Goal: Navigation & Orientation: Find specific page/section

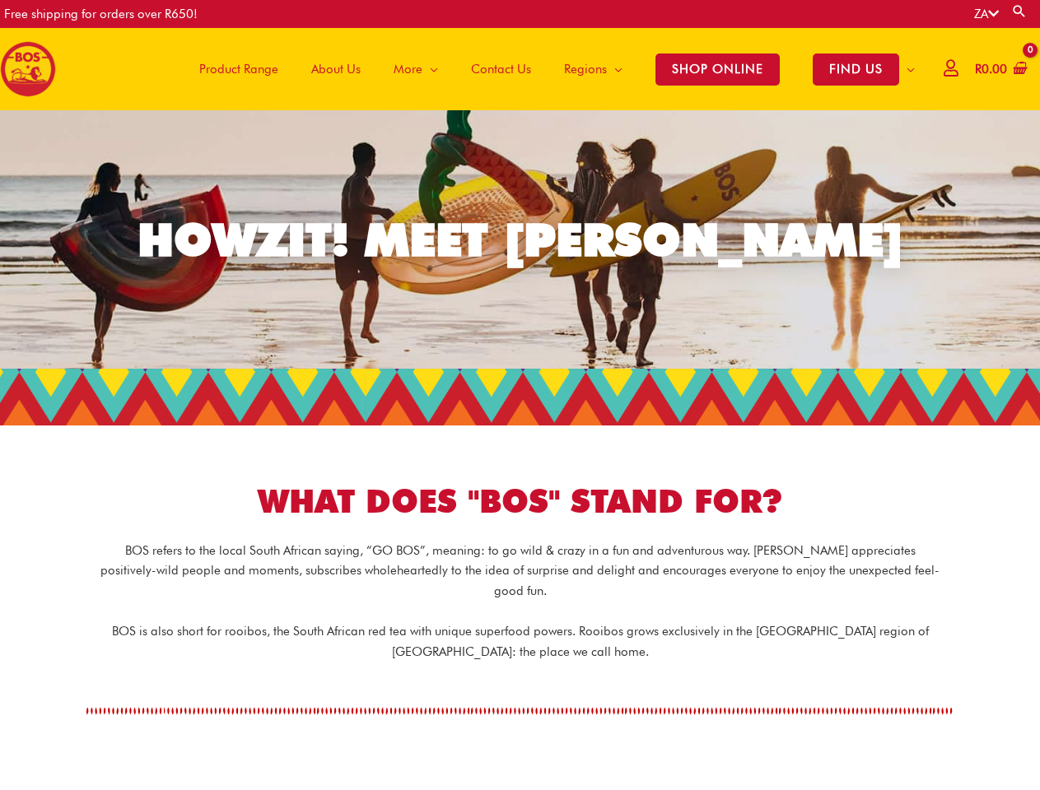
click at [520, 395] on div at bounding box center [520, 397] width 920 height 57
click at [984, 14] on link "ZA" at bounding box center [986, 14] width 25 height 15
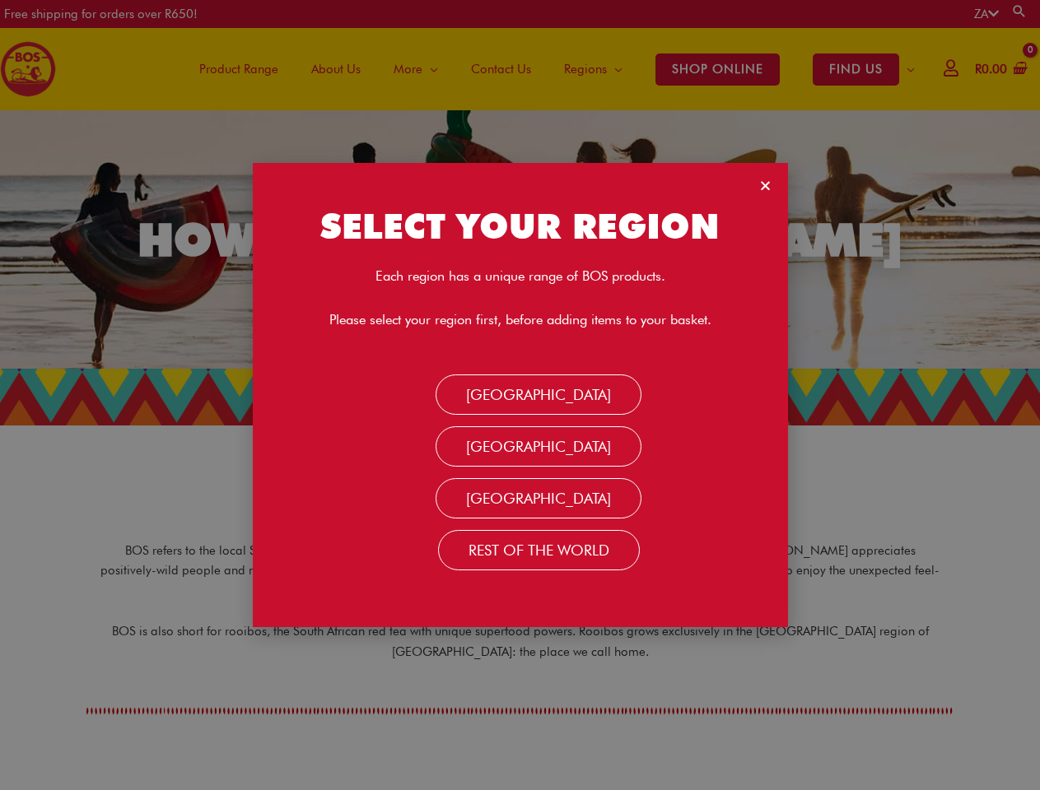
click at [1020, 11] on link "Search" at bounding box center [1019, 11] width 16 height 16
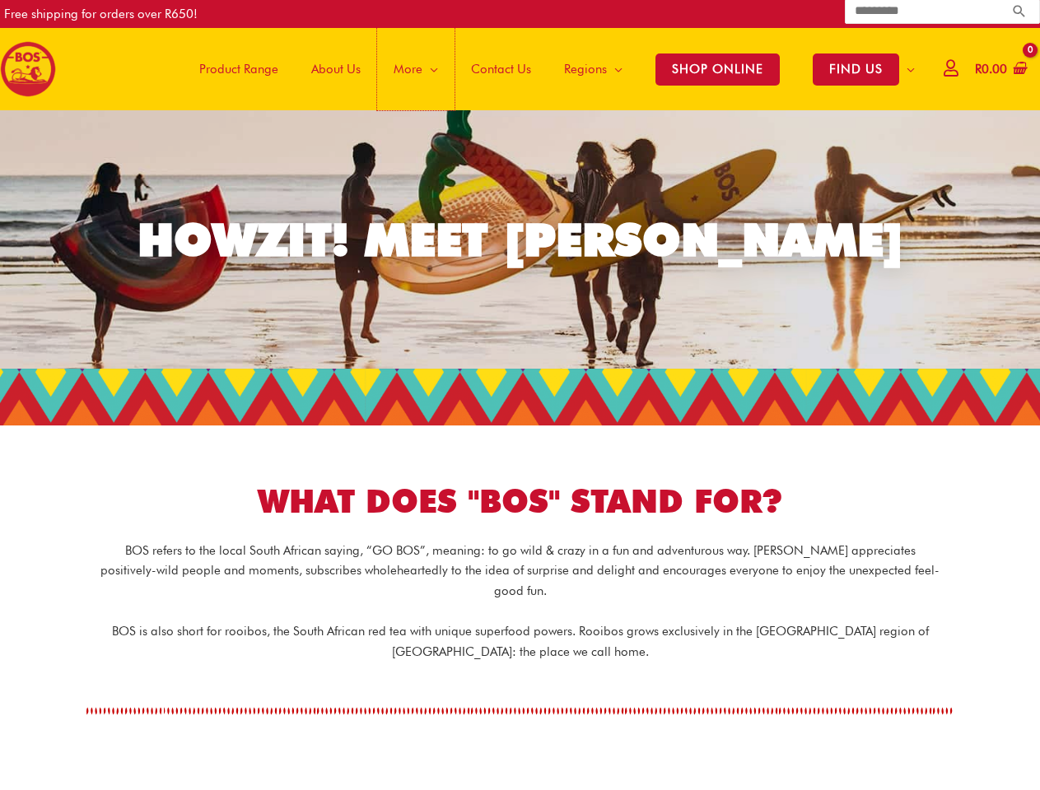
click at [411, 69] on span "More" at bounding box center [408, 68] width 29 height 49
click at [855, 69] on span "FIND US" at bounding box center [856, 70] width 86 height 32
